Goal: Task Accomplishment & Management: Use online tool/utility

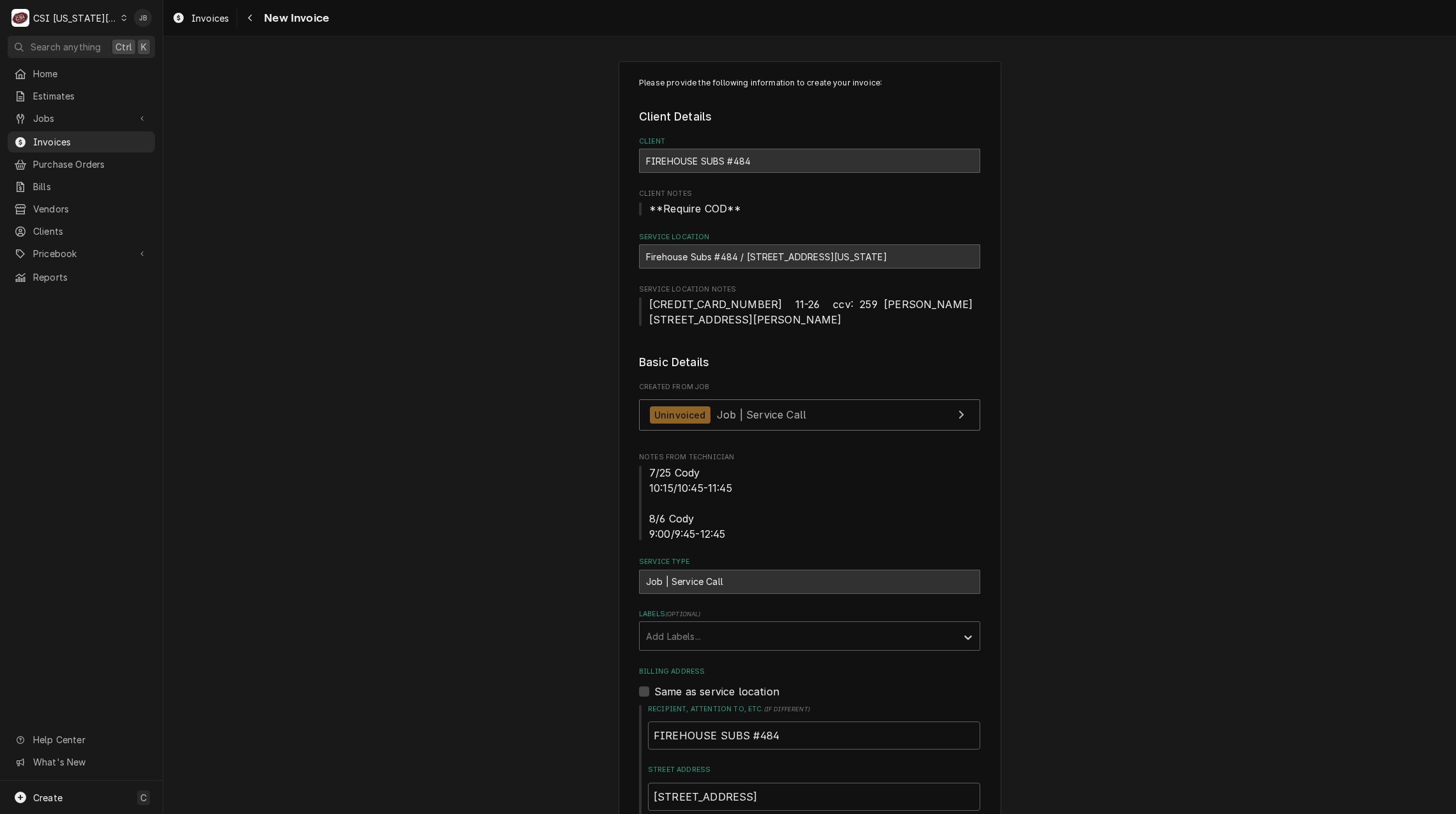
scroll to position [1148, 0]
